Goal: Entertainment & Leisure: Consume media (video, audio)

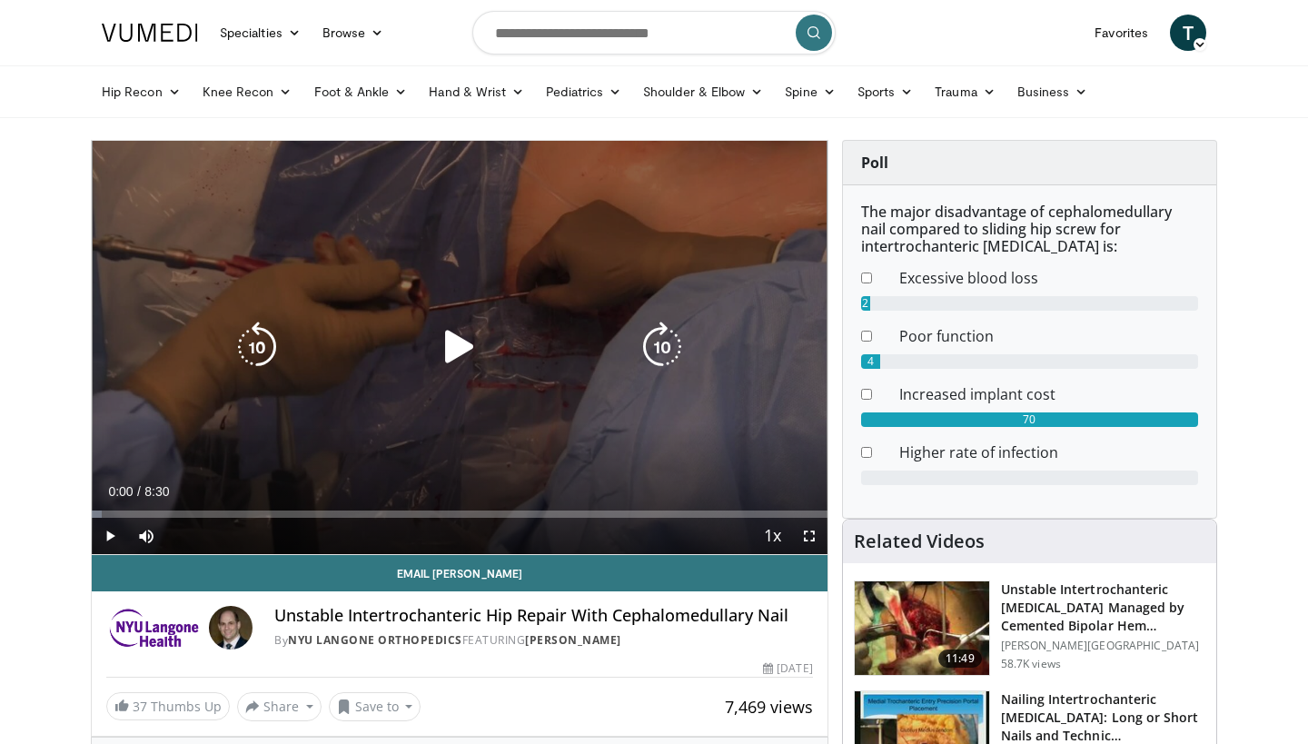
click at [456, 333] on icon "Video Player" at bounding box center [459, 347] width 51 height 51
click at [655, 325] on icon "Video Player" at bounding box center [662, 347] width 51 height 51
click at [659, 326] on icon "Video Player" at bounding box center [662, 347] width 51 height 51
click at [659, 331] on icon "Video Player" at bounding box center [662, 347] width 51 height 51
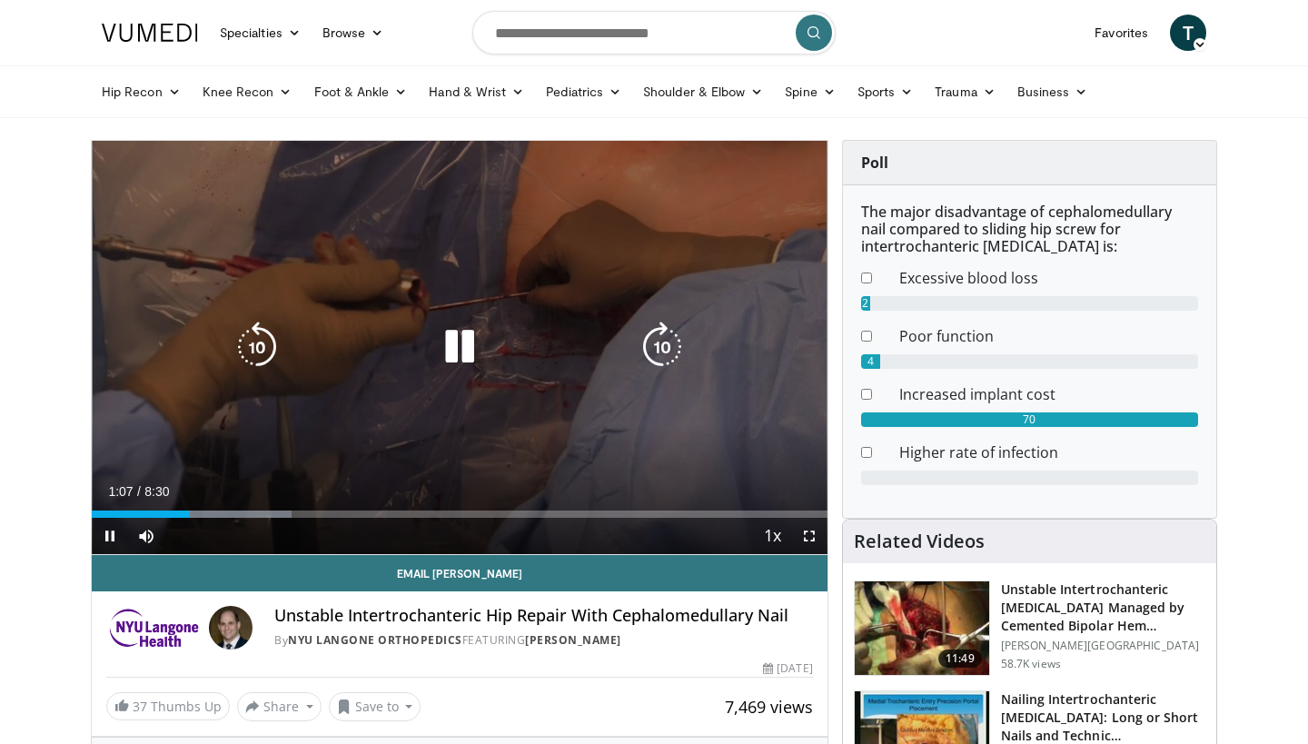
click at [658, 325] on icon "Video Player" at bounding box center [662, 347] width 51 height 51
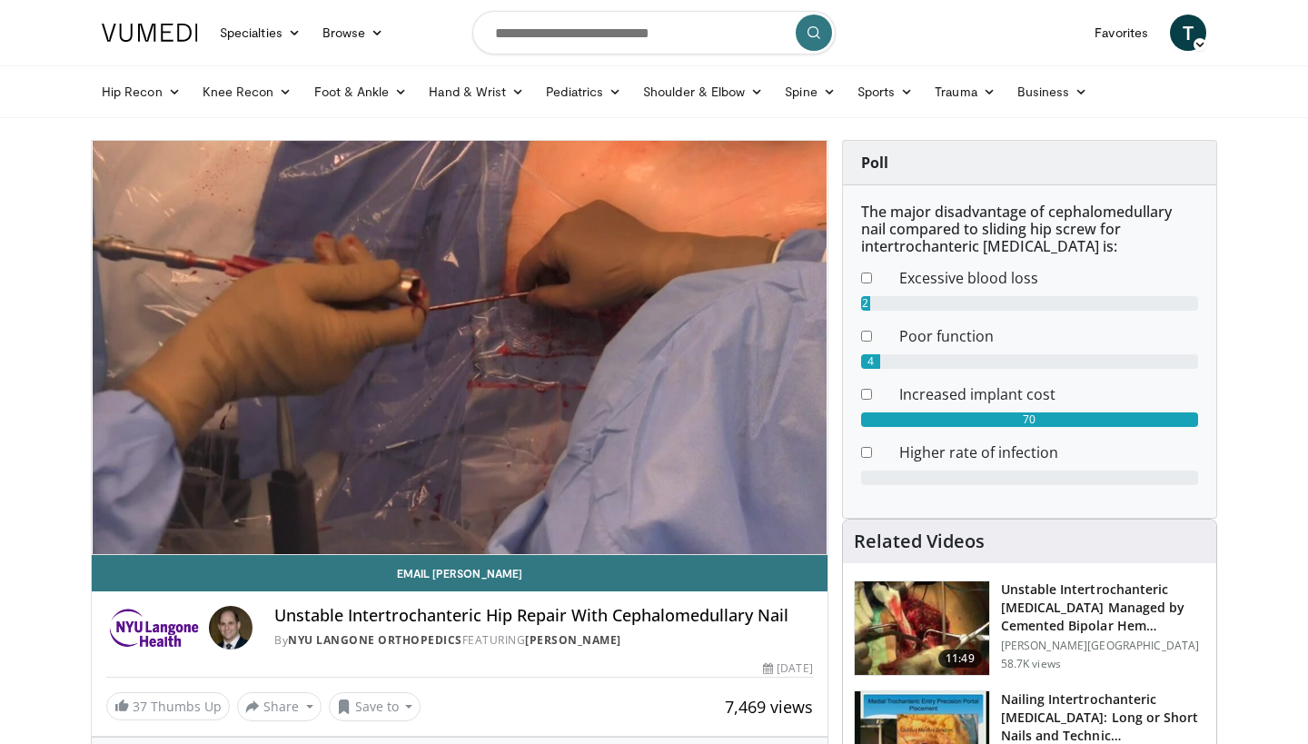
click at [658, 325] on div "30 seconds Tap to unmute" at bounding box center [460, 347] width 736 height 413
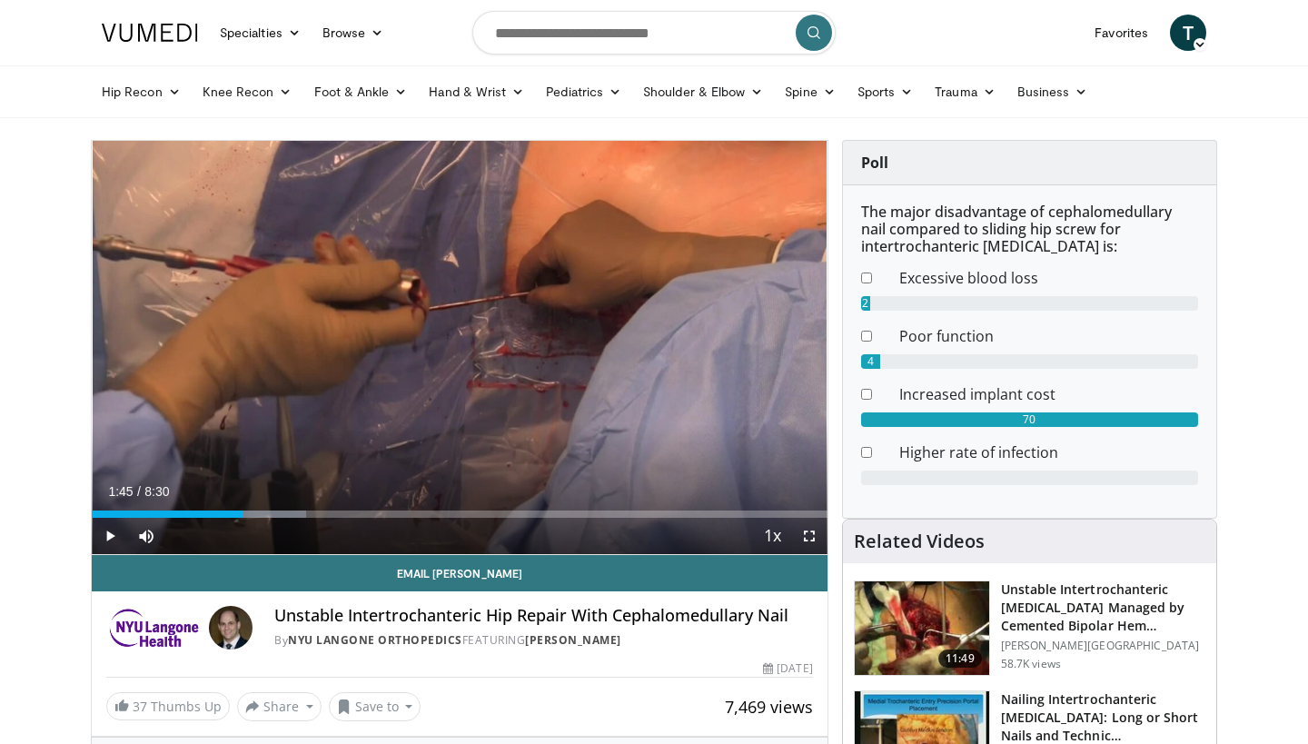
click at [658, 325] on div "30 seconds Tap to unmute" at bounding box center [460, 347] width 736 height 413
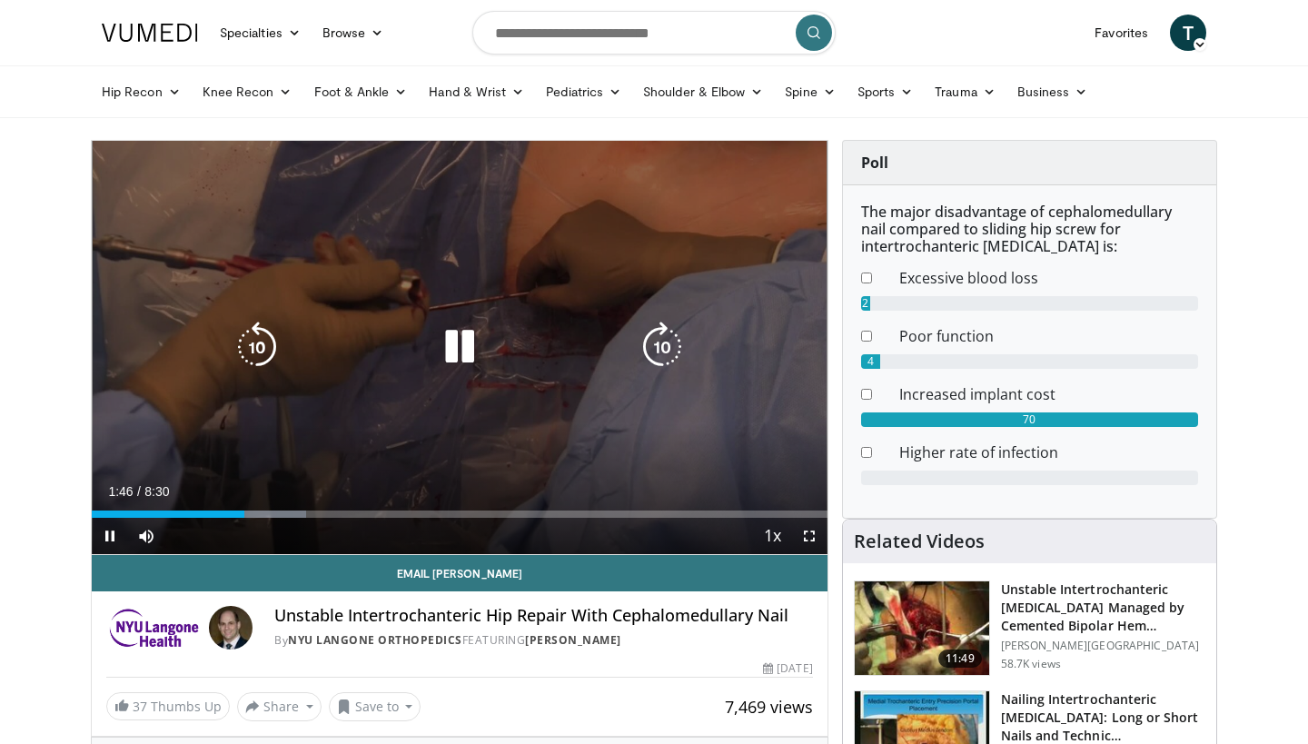
click at [660, 336] on icon "Video Player" at bounding box center [662, 347] width 51 height 51
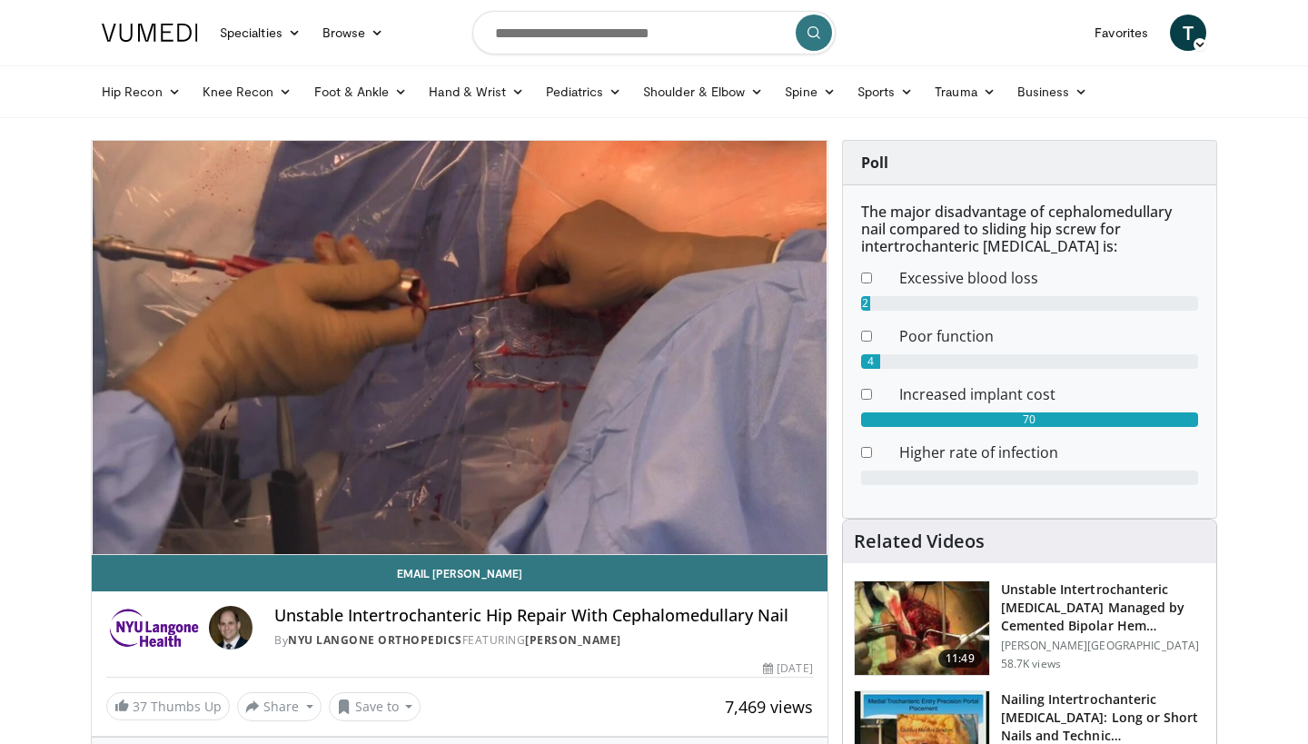
click at [660, 336] on div "20 seconds Tap to unmute" at bounding box center [460, 347] width 736 height 413
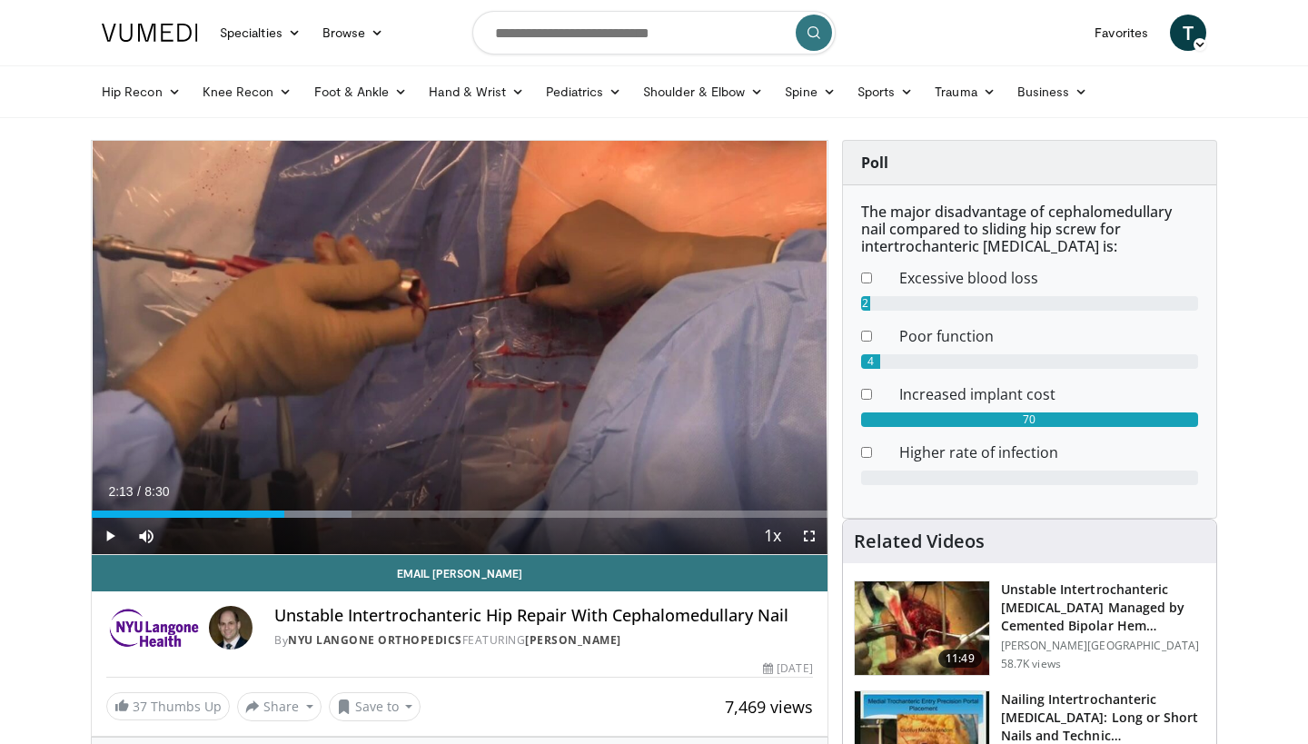
click at [660, 336] on div "20 seconds Tap to unmute" at bounding box center [460, 347] width 736 height 413
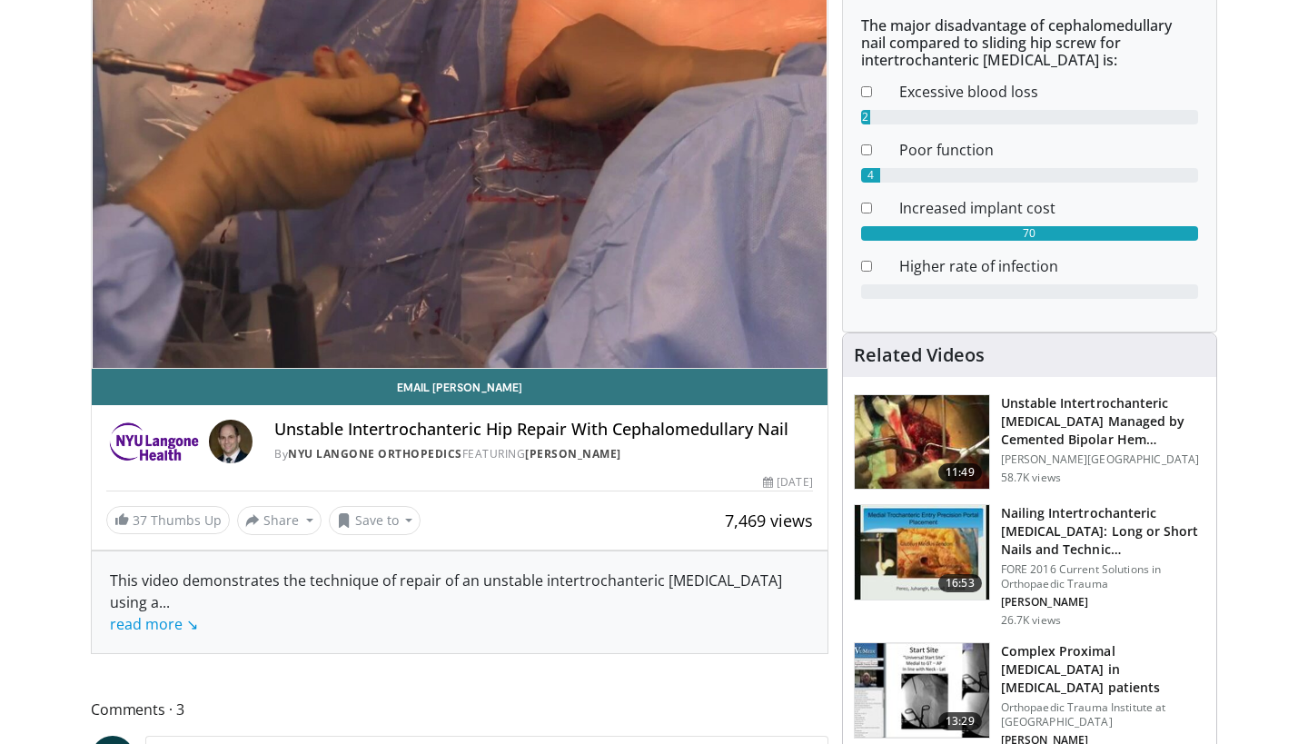
scroll to position [148, 0]
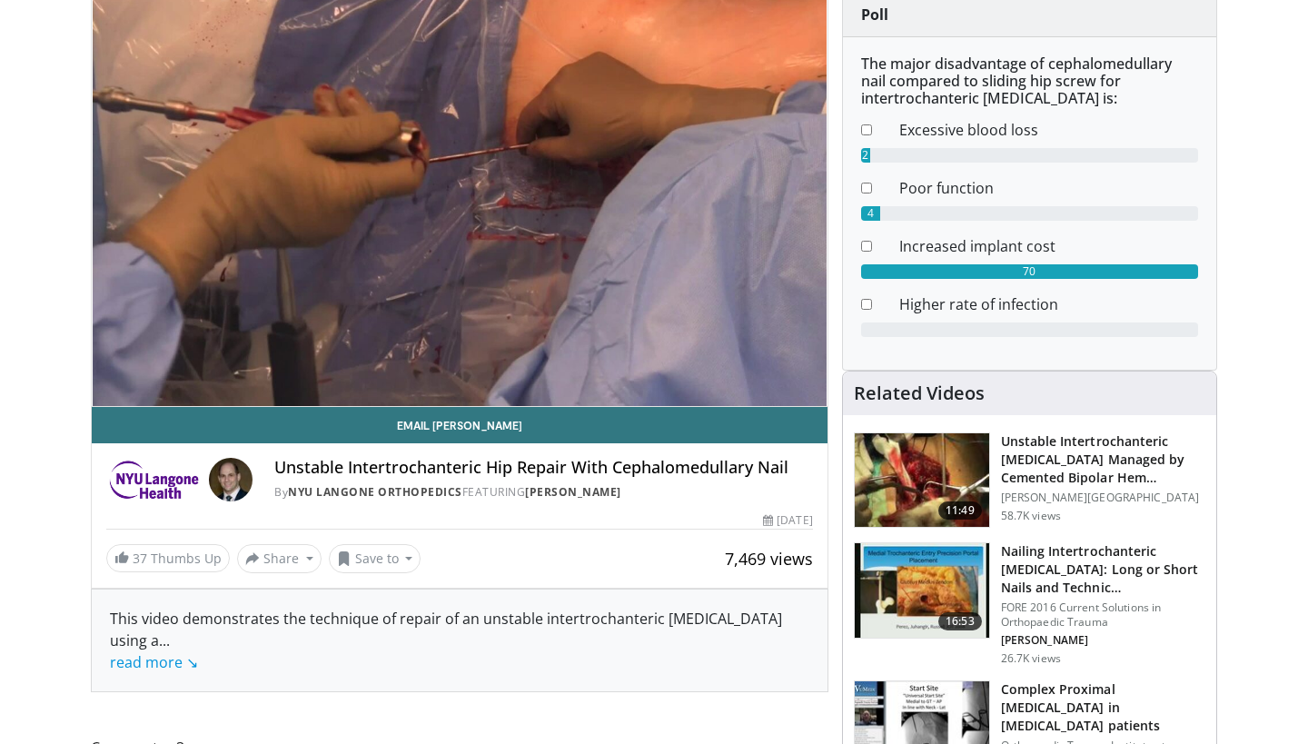
click at [897, 439] on img at bounding box center [922, 480] width 134 height 94
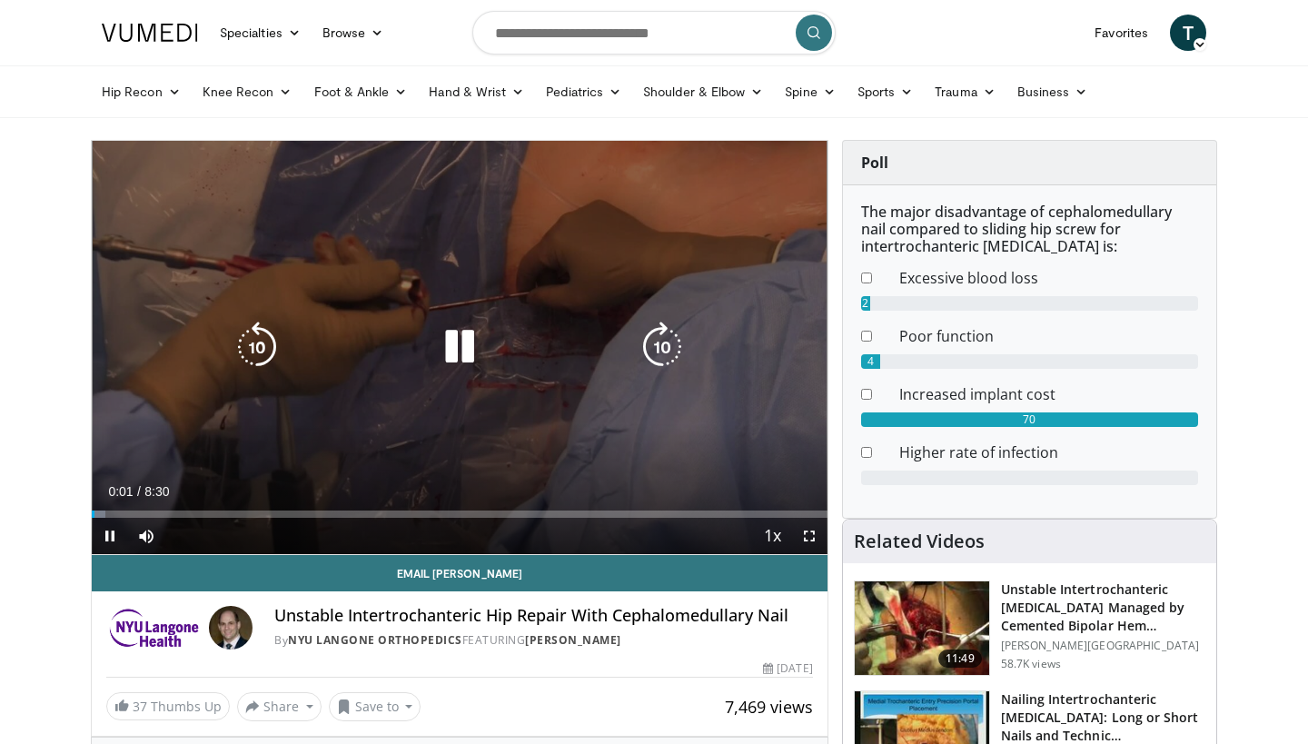
scroll to position [0, 0]
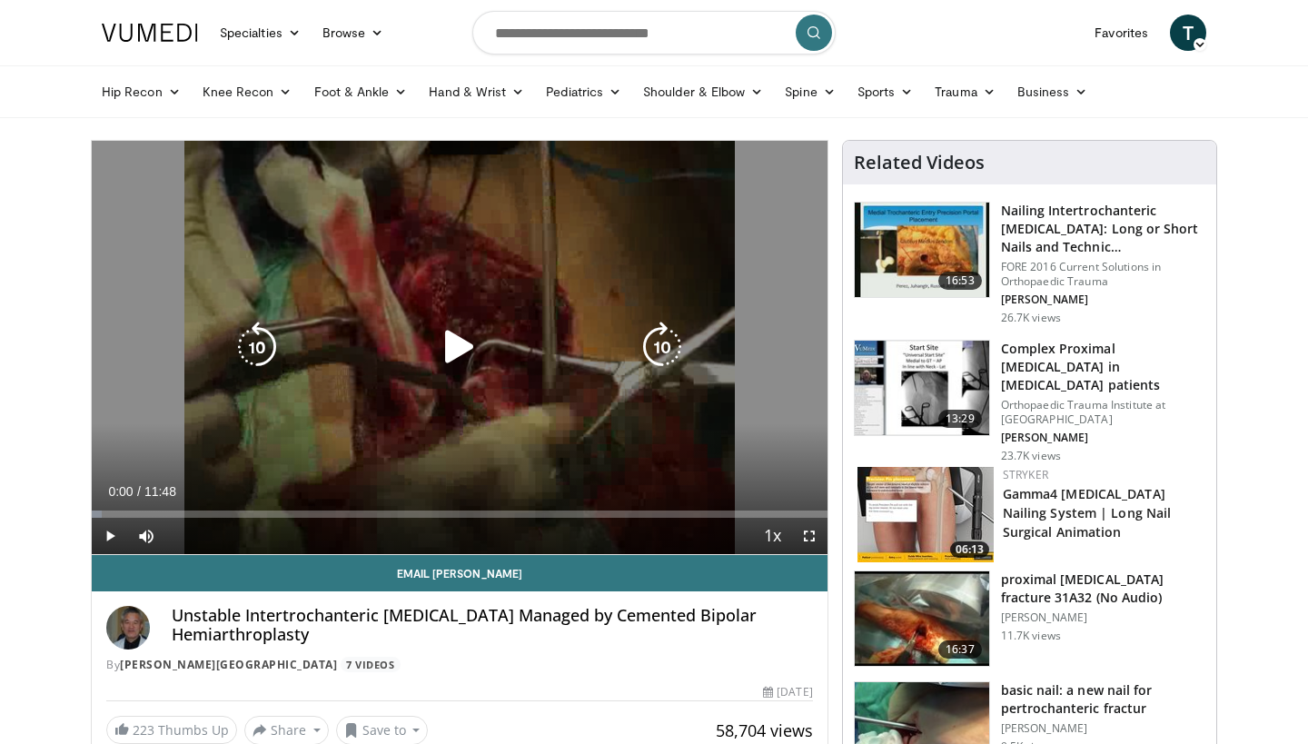
click at [455, 334] on icon "Video Player" at bounding box center [459, 347] width 51 height 51
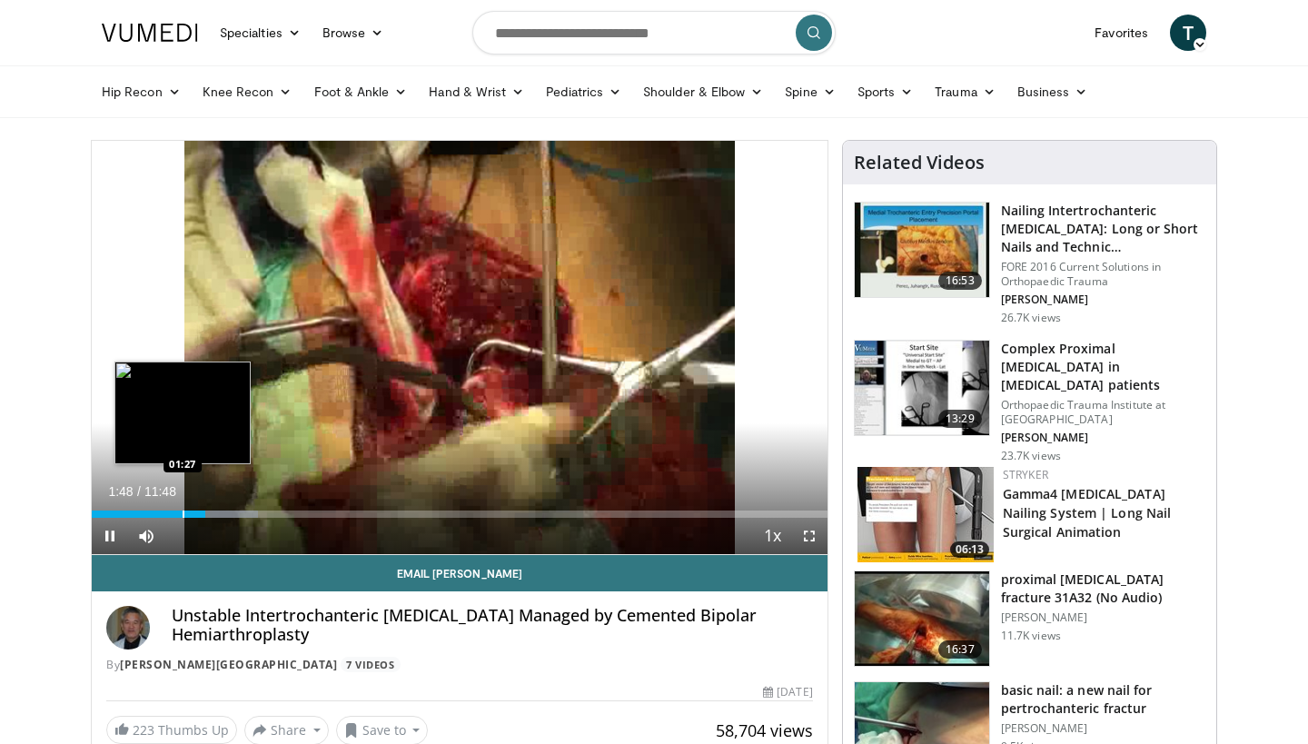
click at [183, 512] on div "Progress Bar" at bounding box center [184, 514] width 2 height 7
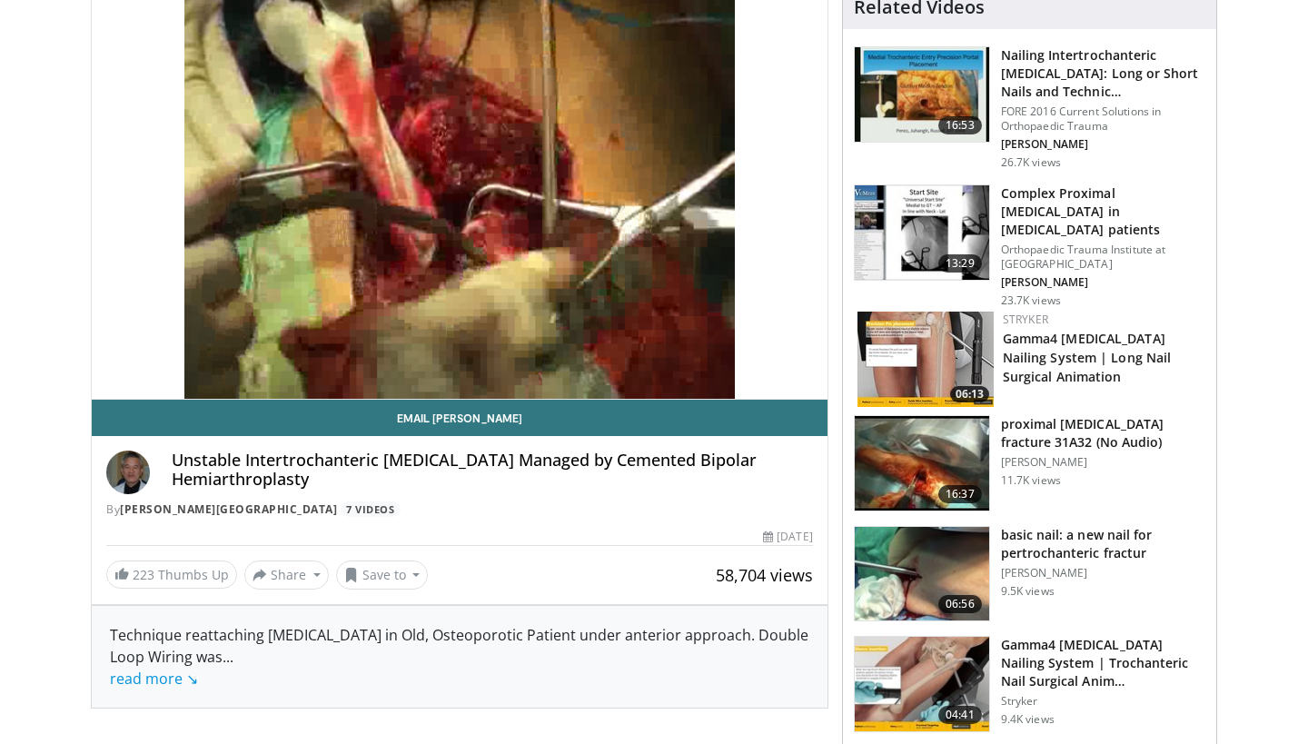
scroll to position [154, 0]
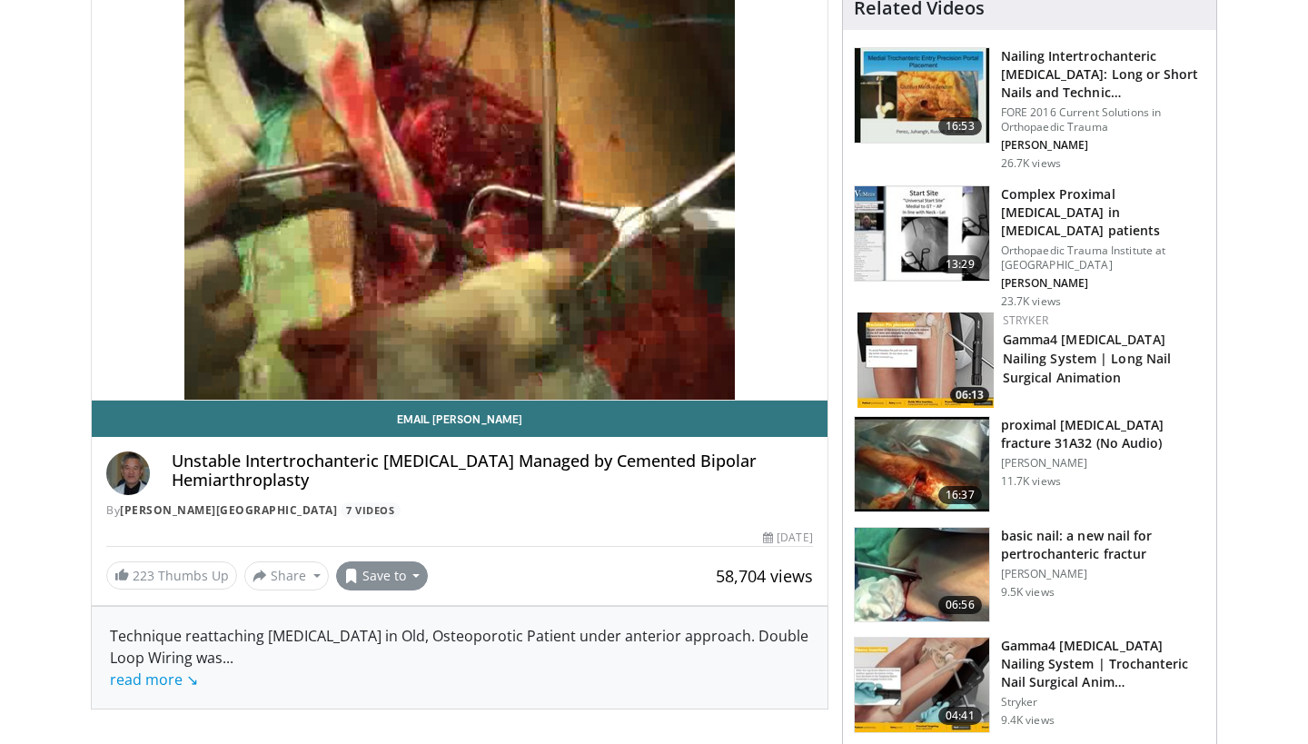
click at [365, 578] on button "Save to" at bounding box center [382, 575] width 93 height 29
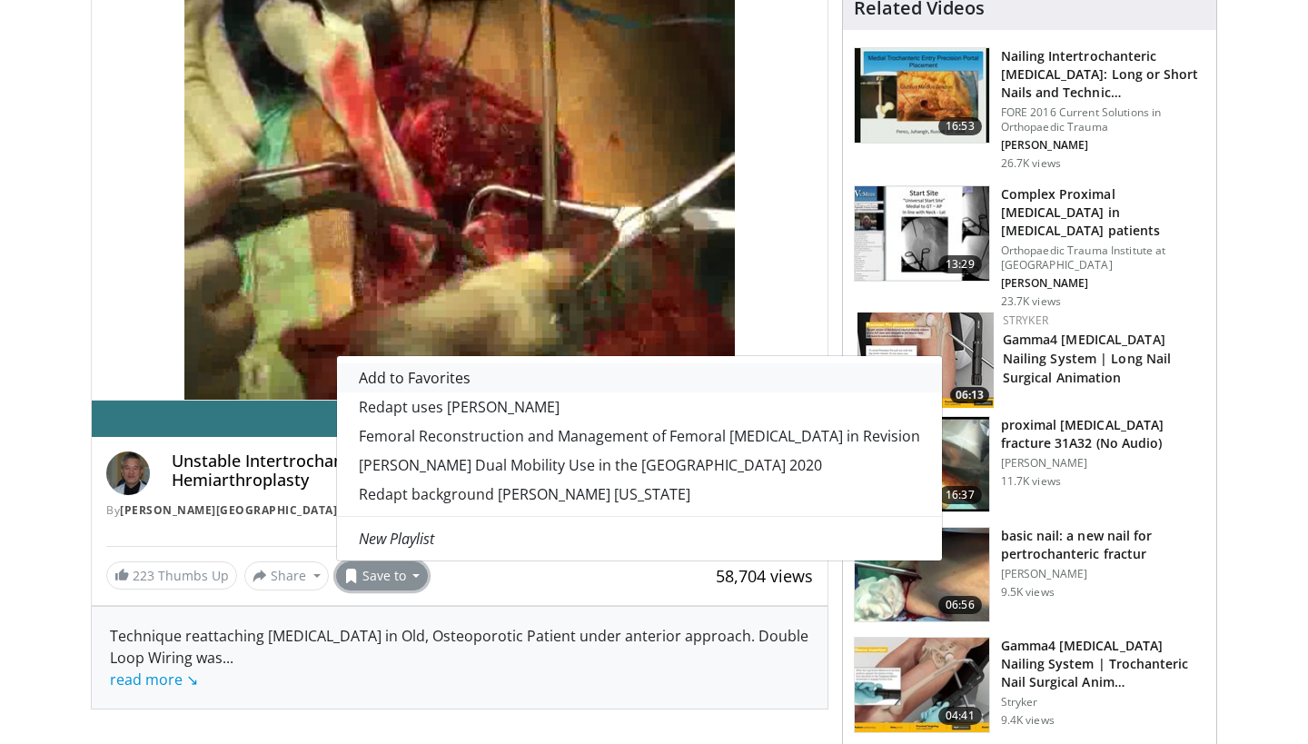
click at [359, 372] on span "Add to Favorites" at bounding box center [415, 378] width 112 height 20
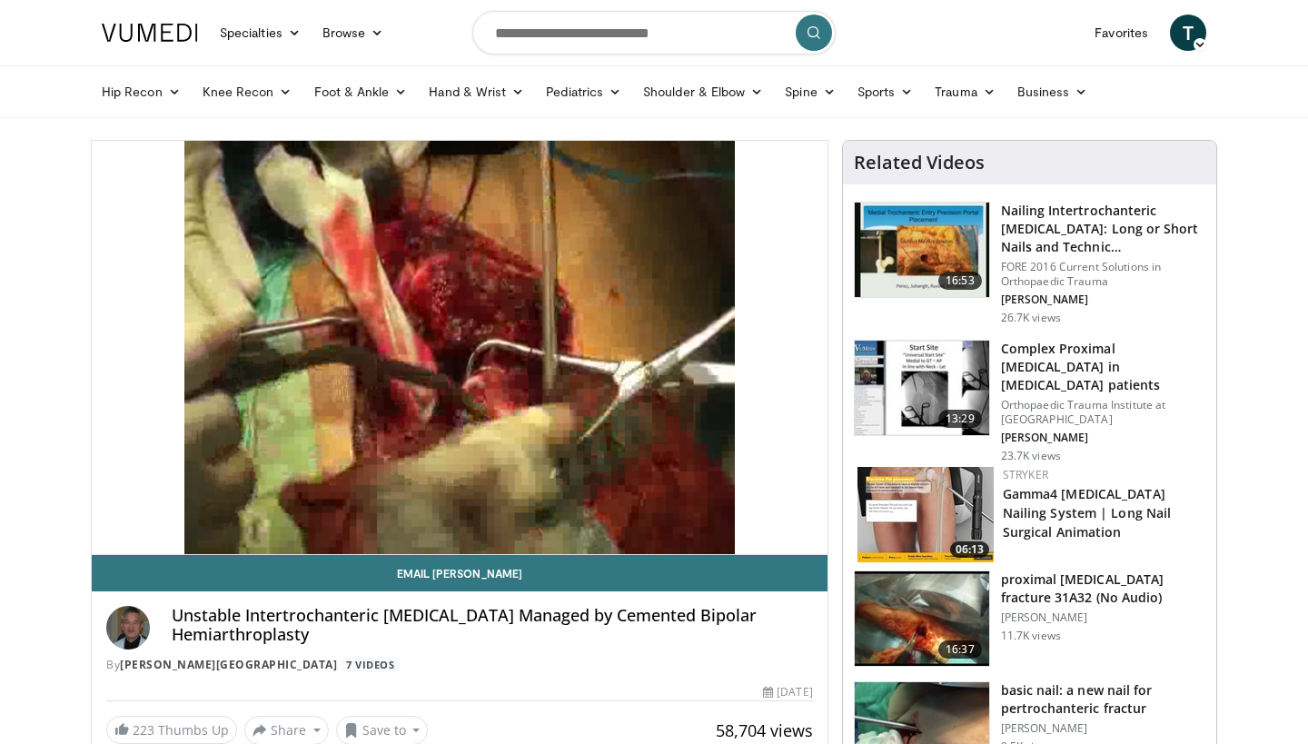
scroll to position [0, 0]
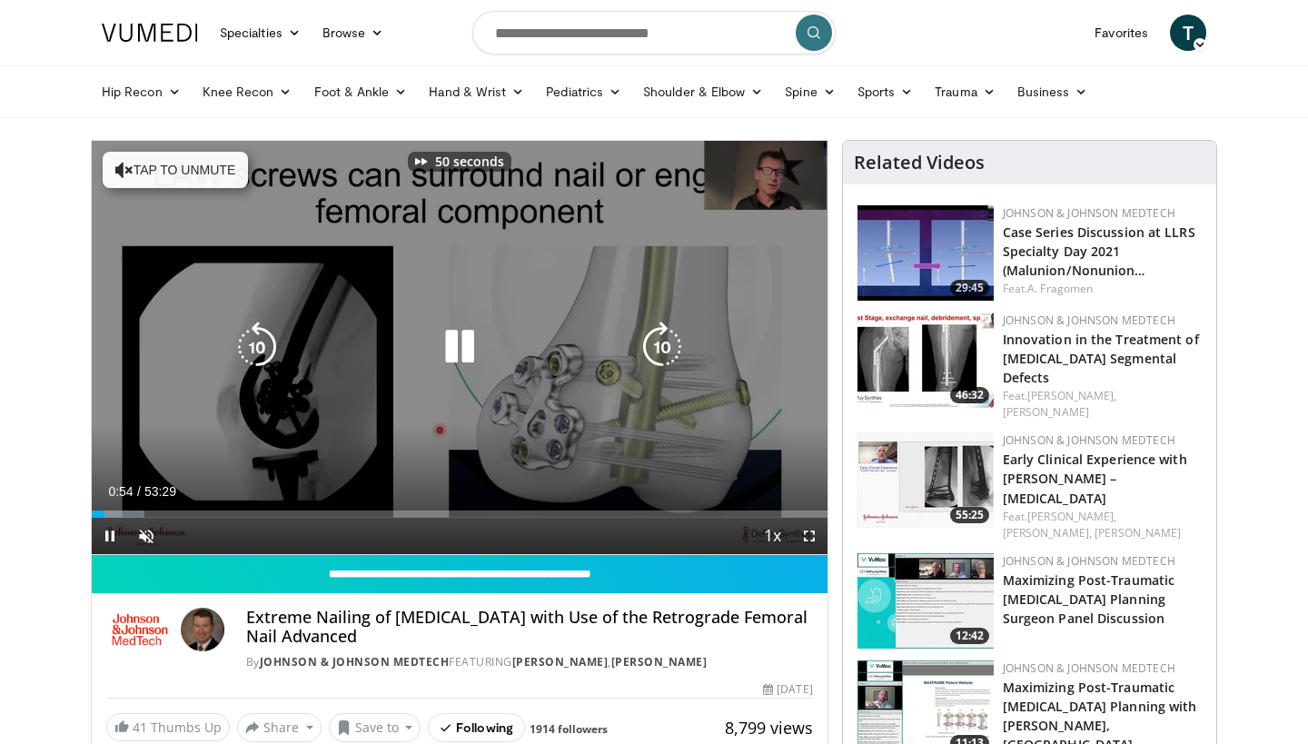
click at [122, 163] on icon "Video Player" at bounding box center [124, 170] width 18 height 18
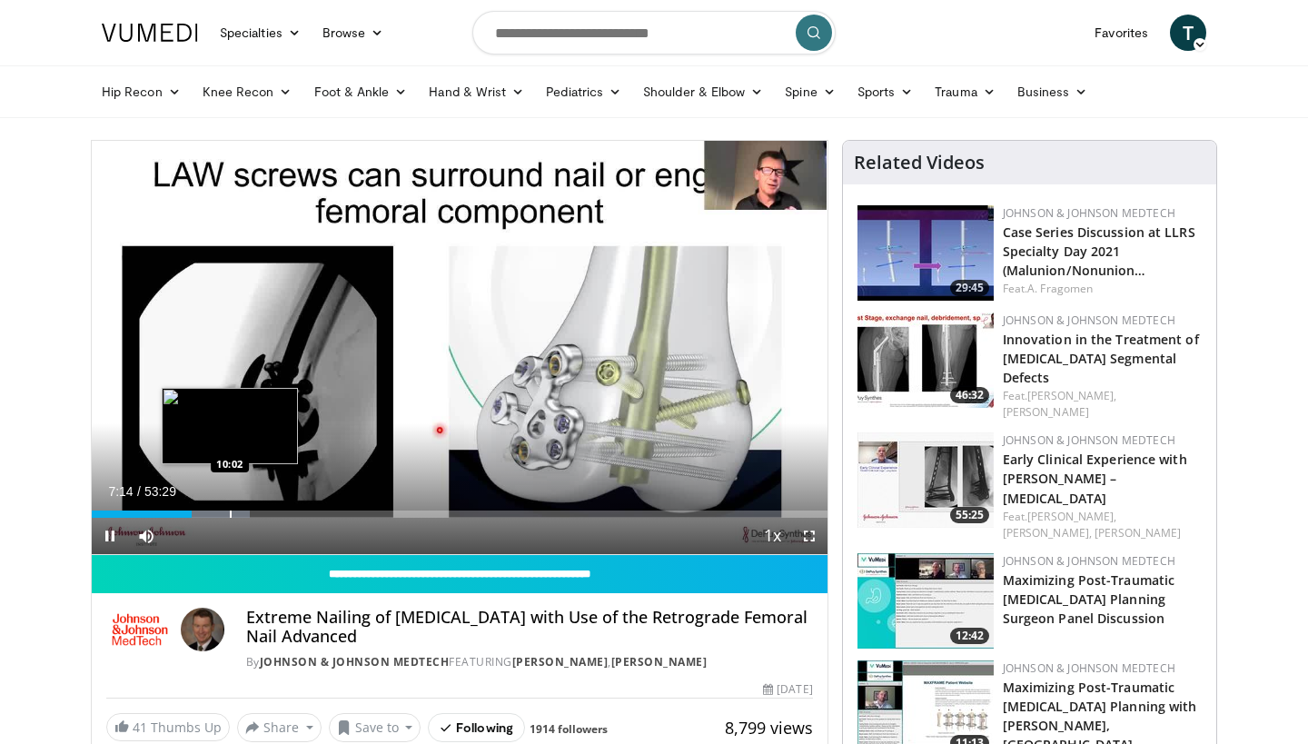
click at [230, 507] on div "Loaded : 21.50% 07:15 10:02" at bounding box center [460, 509] width 736 height 17
click at [243, 511] on div "Progress Bar" at bounding box center [244, 514] width 2 height 7
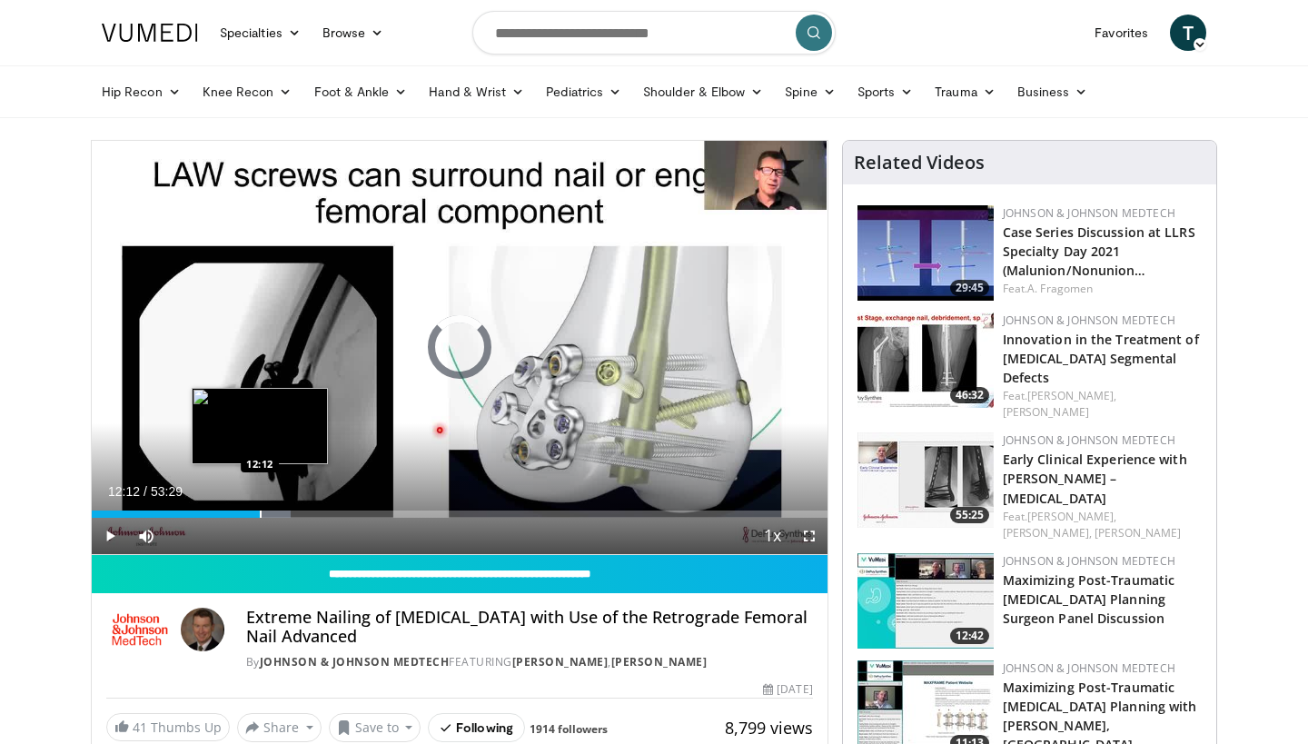
click at [260, 512] on div "Progress Bar" at bounding box center [261, 514] width 2 height 7
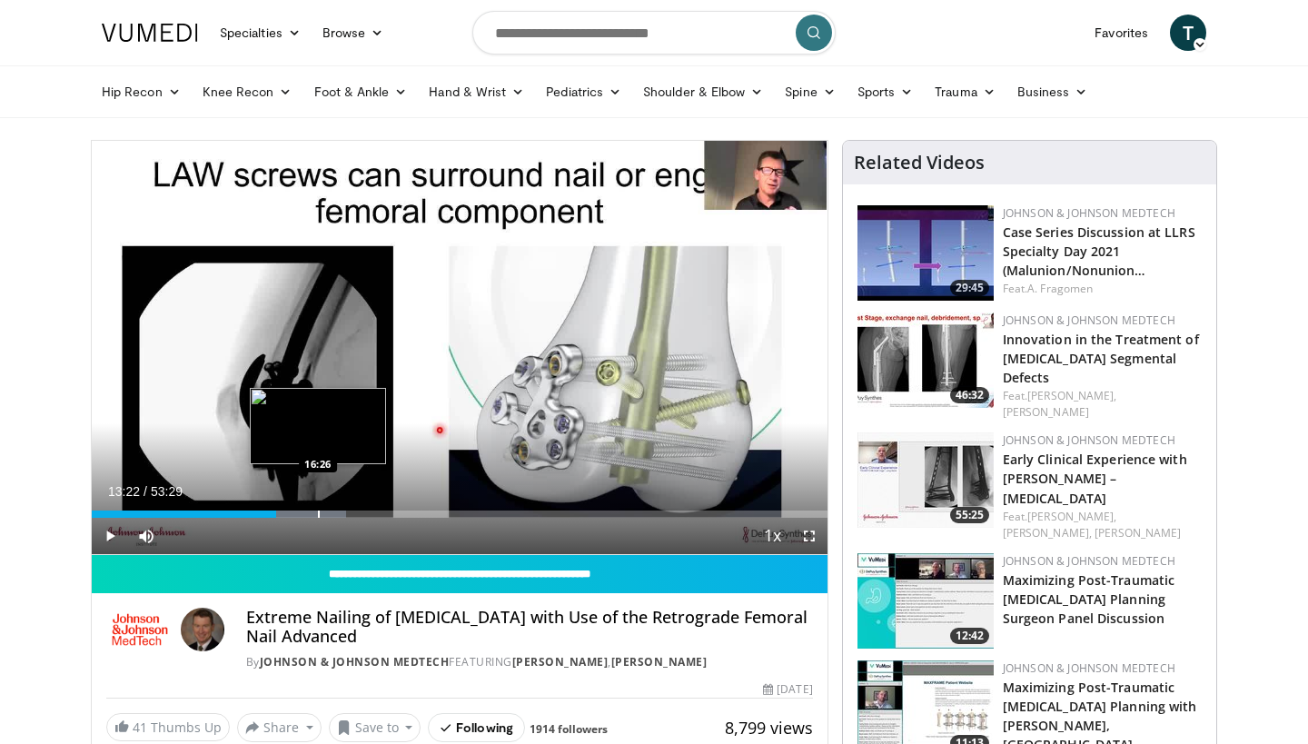
click at [318, 508] on div "Loaded : 34.59% 13:22 16:26" at bounding box center [460, 509] width 736 height 17
click at [352, 515] on div "Progress Bar" at bounding box center [353, 514] width 2 height 7
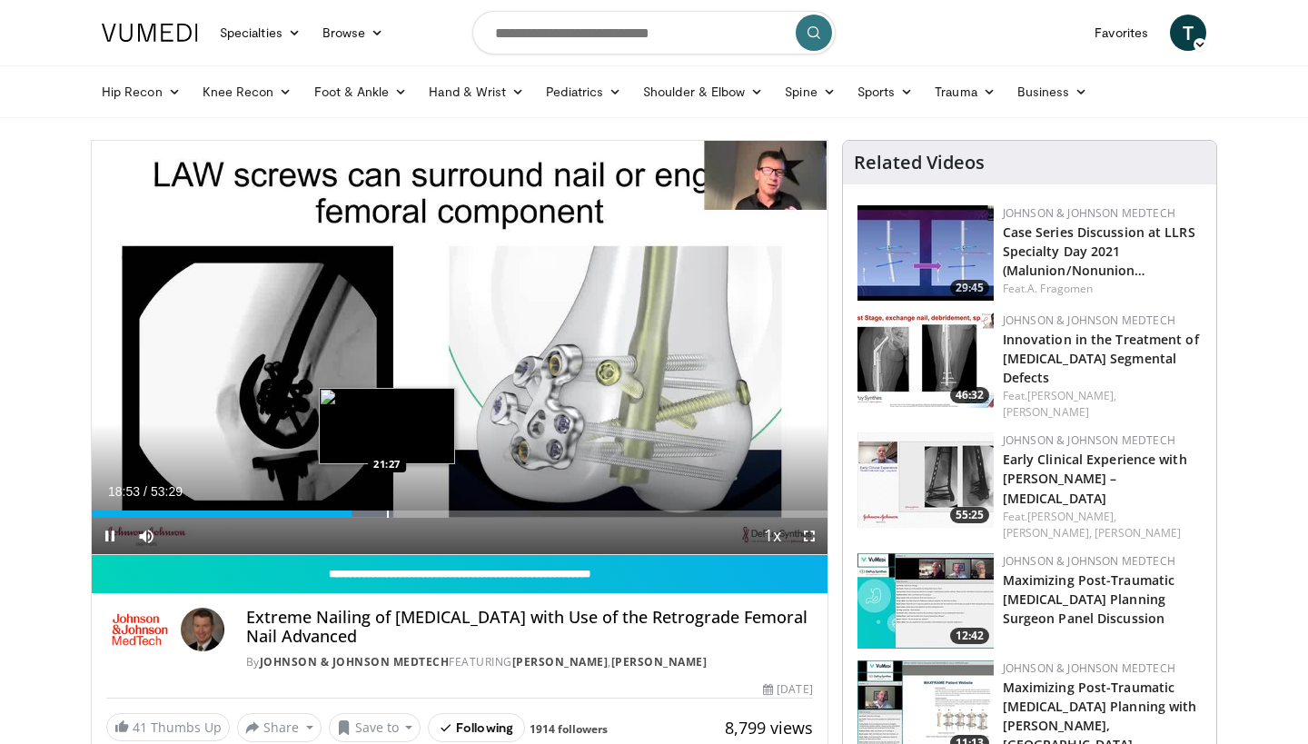
click at [411, 508] on div "Loaded : 41.10% 18:53 21:27" at bounding box center [460, 509] width 736 height 17
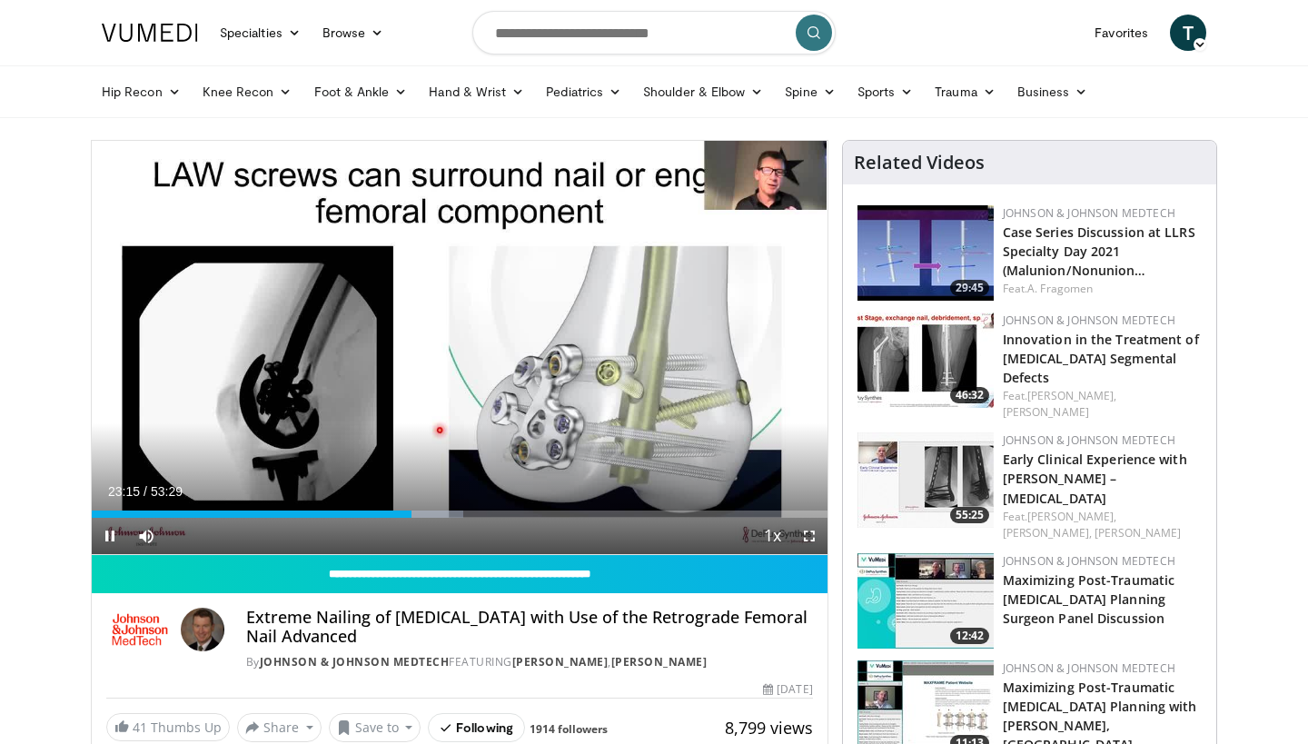
click at [98, 525] on span "Video Player" at bounding box center [110, 536] width 36 height 36
